Goal: Check status: Check status

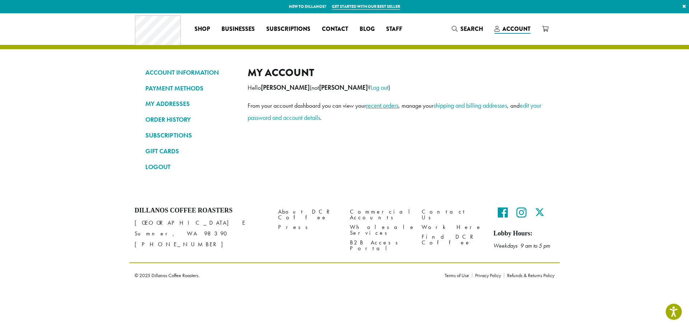
click at [385, 105] on link "recent orders" at bounding box center [382, 105] width 32 height 8
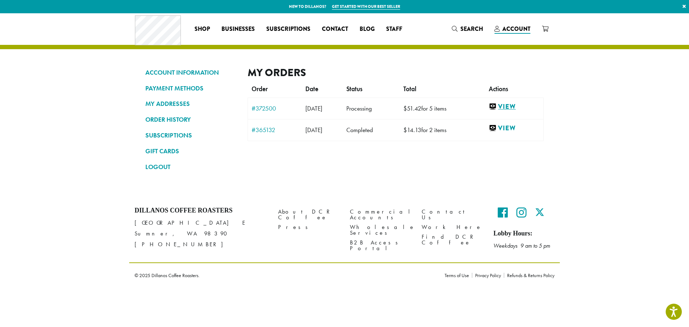
click at [514, 104] on link "View" at bounding box center [514, 106] width 51 height 9
